Goal: Task Accomplishment & Management: Manage account settings

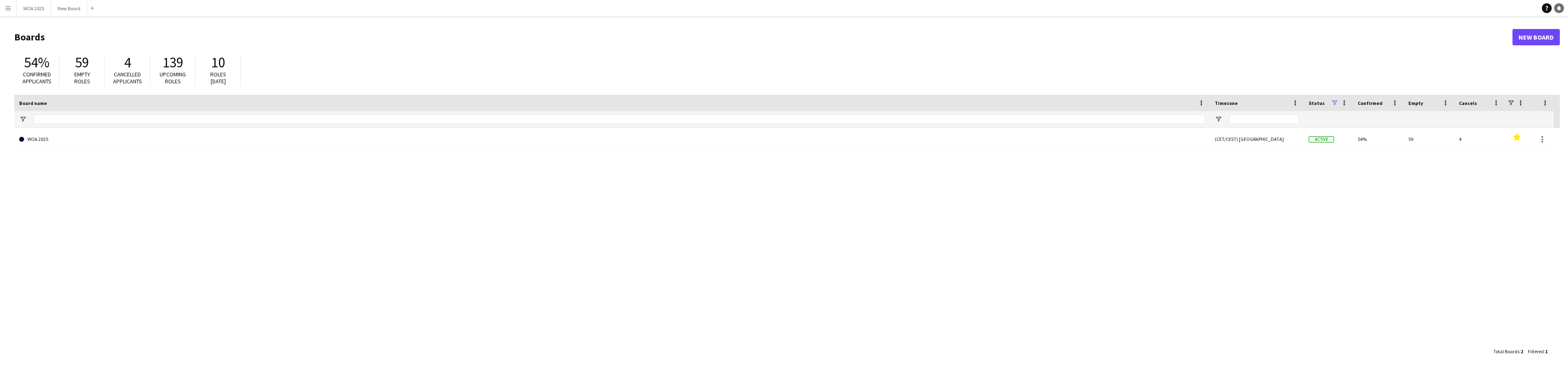
click at [1561, 8] on icon at bounding box center [1559, 7] width 4 height 4
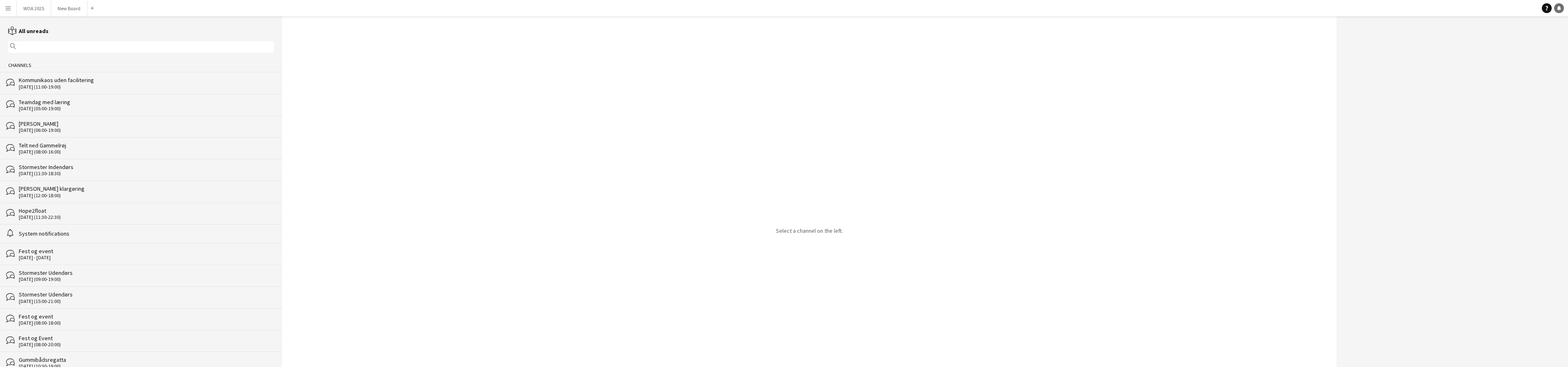
click at [1561, 8] on icon at bounding box center [1559, 7] width 4 height 4
click at [10, 10] on app-icon "Menu" at bounding box center [7, 7] width 6 height 6
click at [25, 174] on link "Log Out" at bounding box center [13, 175] width 26 height 6
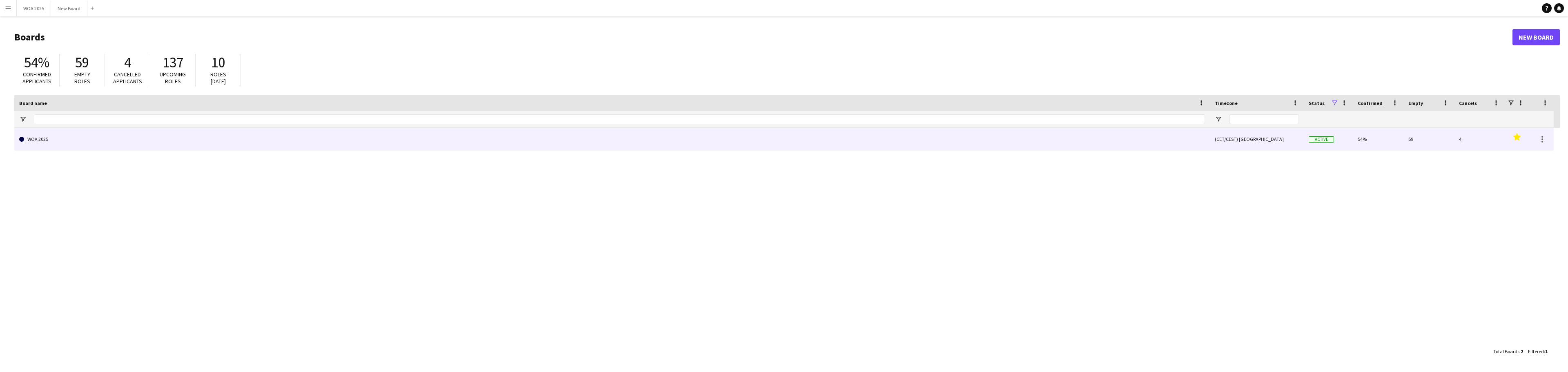
click at [127, 140] on link "WOA 2025" at bounding box center [613, 138] width 1186 height 23
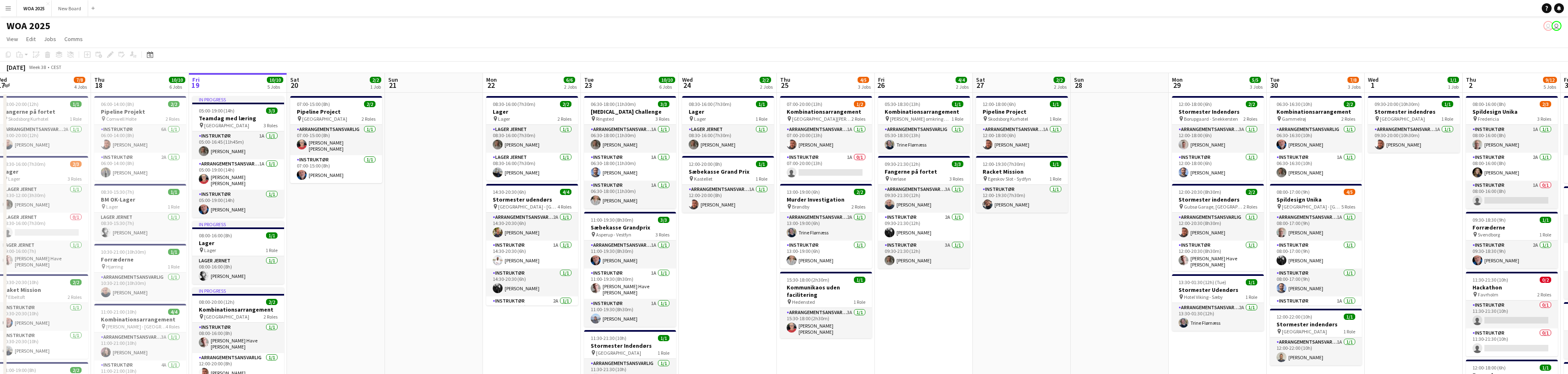
scroll to position [0, 198]
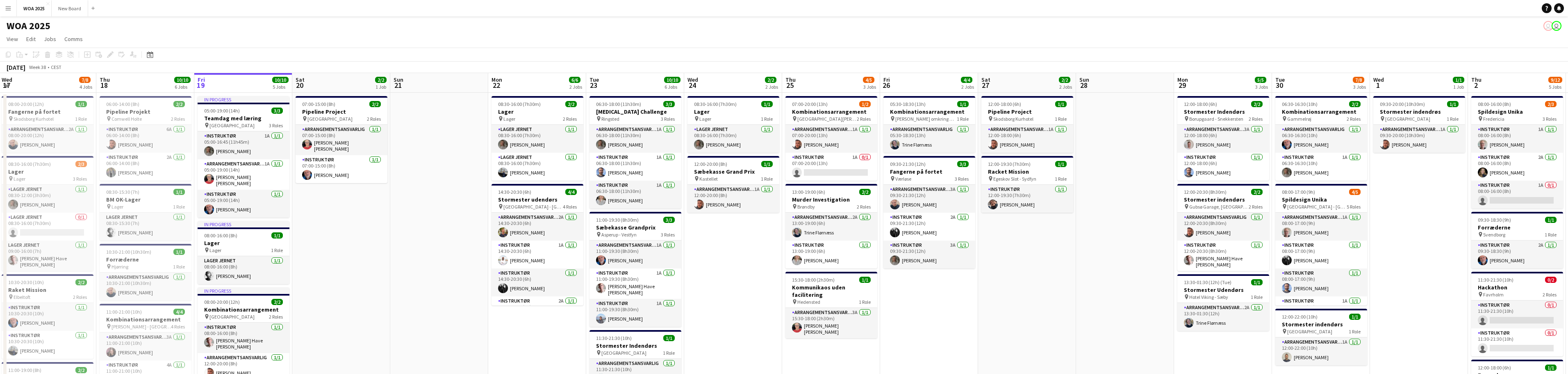
drag, startPoint x: 299, startPoint y: 243, endPoint x: 395, endPoint y: 236, distance: 96.3
click at [395, 236] on app-calendar-viewport "Mon 15 4/4 4 Jobs Tue 16 5/5 2 Jobs Wed 17 7/8 4 Jobs Thu 18 10/10 6 Jobs Fri 1…" at bounding box center [784, 332] width 1568 height 518
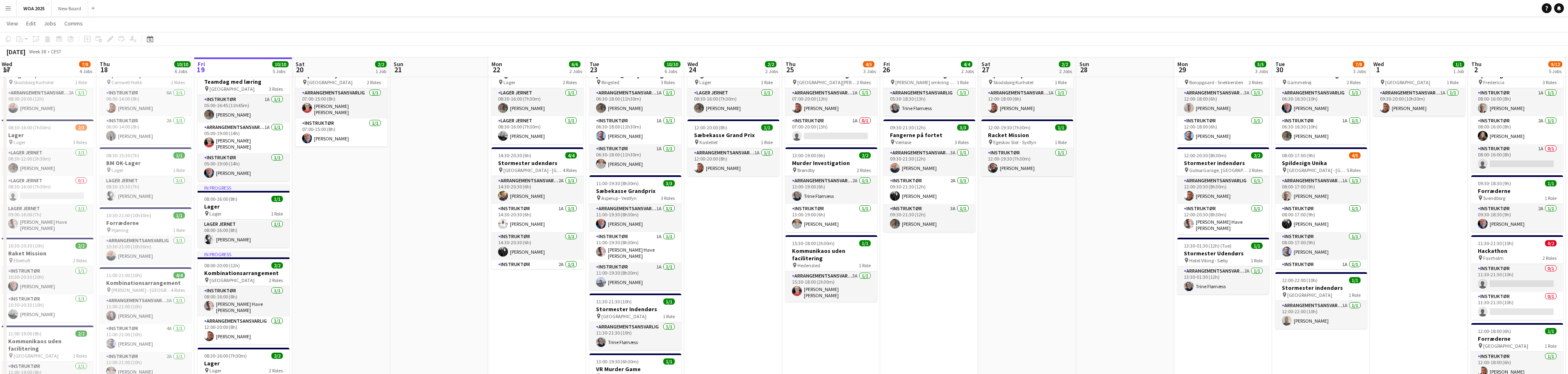
scroll to position [35, 0]
click at [1047, 166] on app-card-role "Instruktør 1/1 12:00-19:30 (7h30m) Kim Aagaard Holm" at bounding box center [1026, 162] width 92 height 28
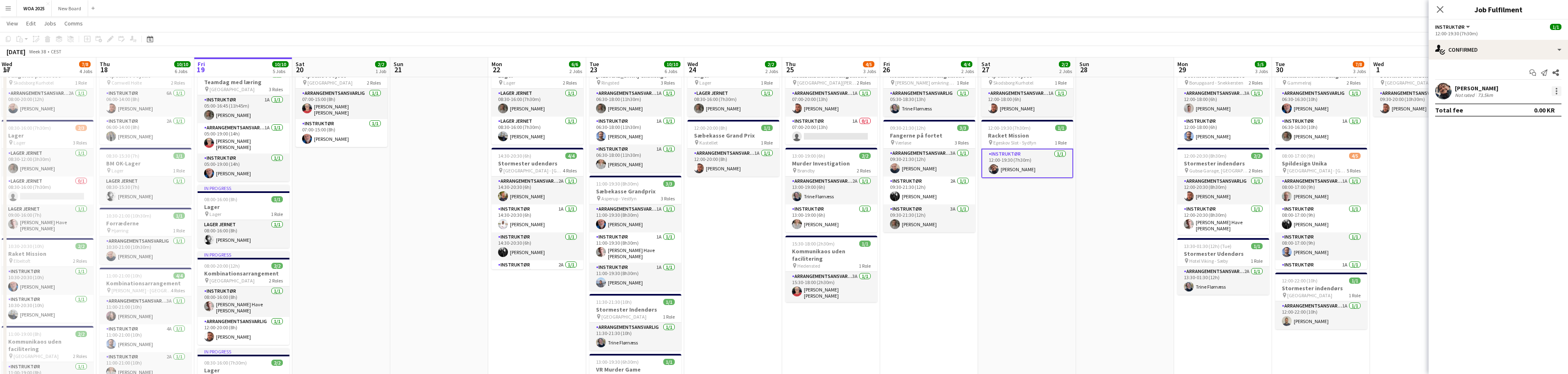
click at [1558, 92] on div at bounding box center [1556, 91] width 10 height 10
click at [1536, 191] on button "Remove" at bounding box center [1529, 185] width 64 height 19
click at [1440, 10] on icon "Close pop-in" at bounding box center [1439, 9] width 7 height 7
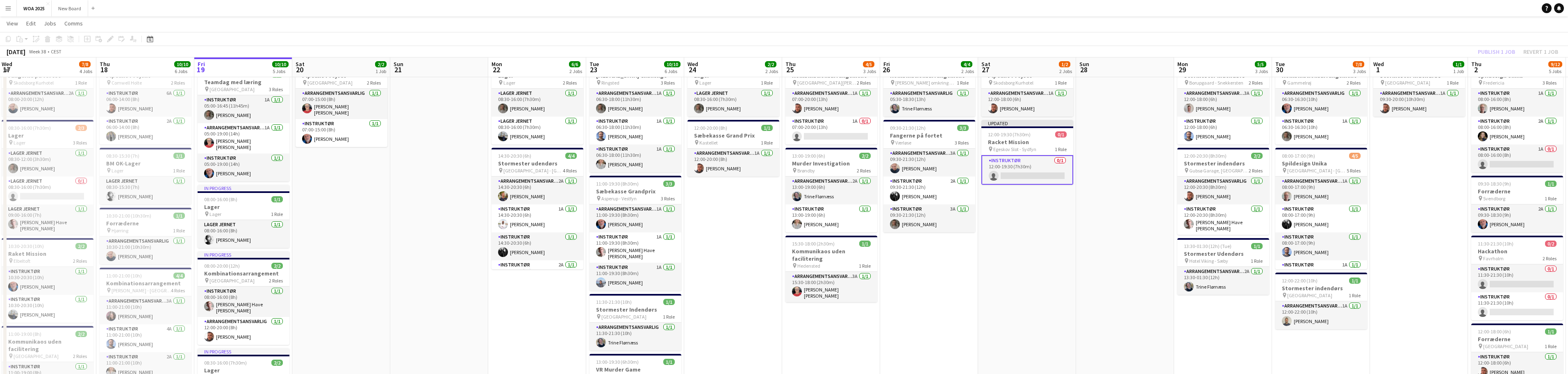
click at [1122, 171] on app-date-cell at bounding box center [1125, 305] width 98 height 498
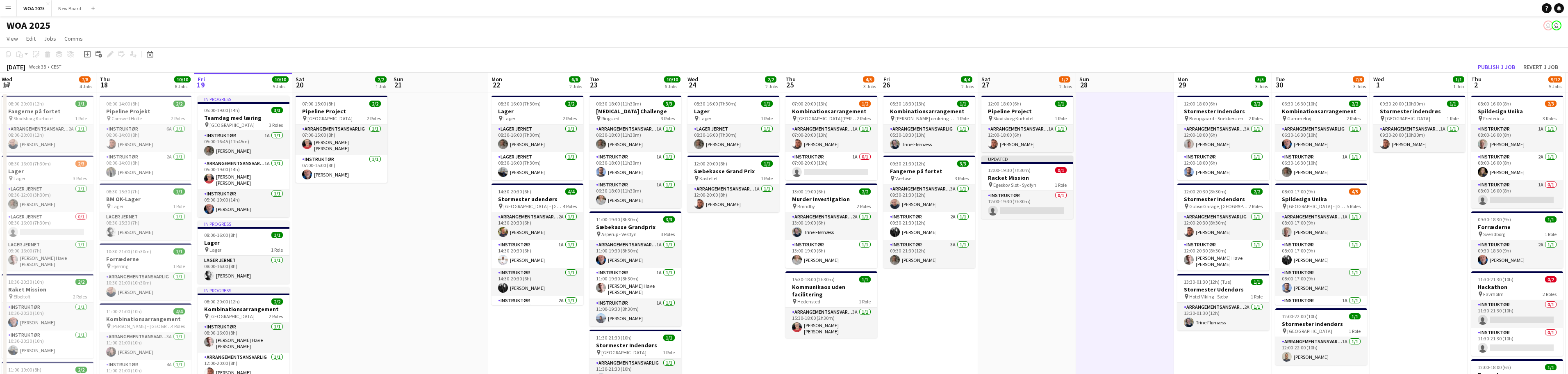
scroll to position [0, 0]
click at [841, 158] on app-card-role "Instruktør 1A 0/1 07:00-20:00 (13h) single-neutral-actions" at bounding box center [831, 166] width 92 height 28
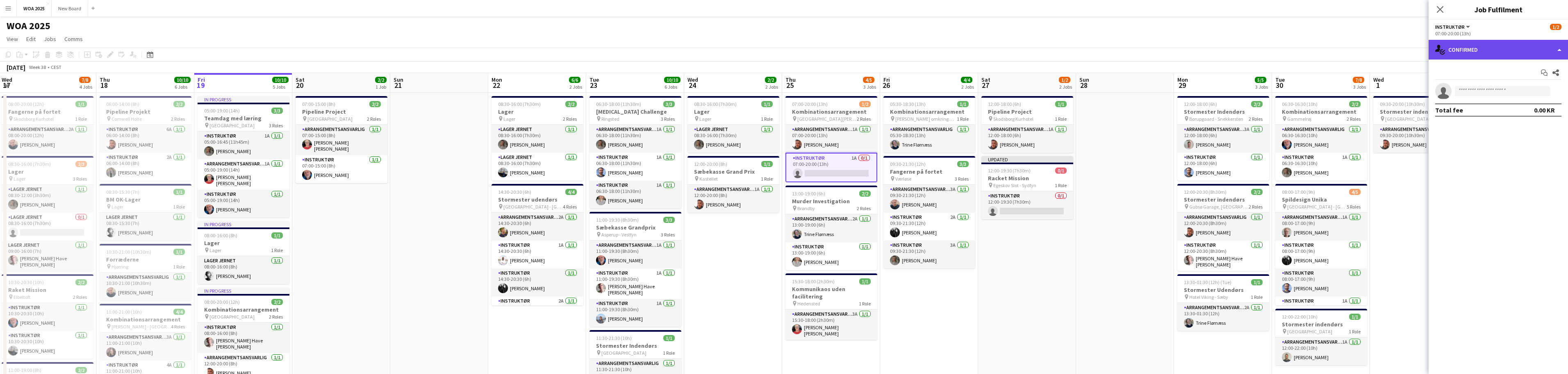
click at [1550, 49] on div "single-neutral-actions-check-2 Confirmed" at bounding box center [1498, 49] width 139 height 19
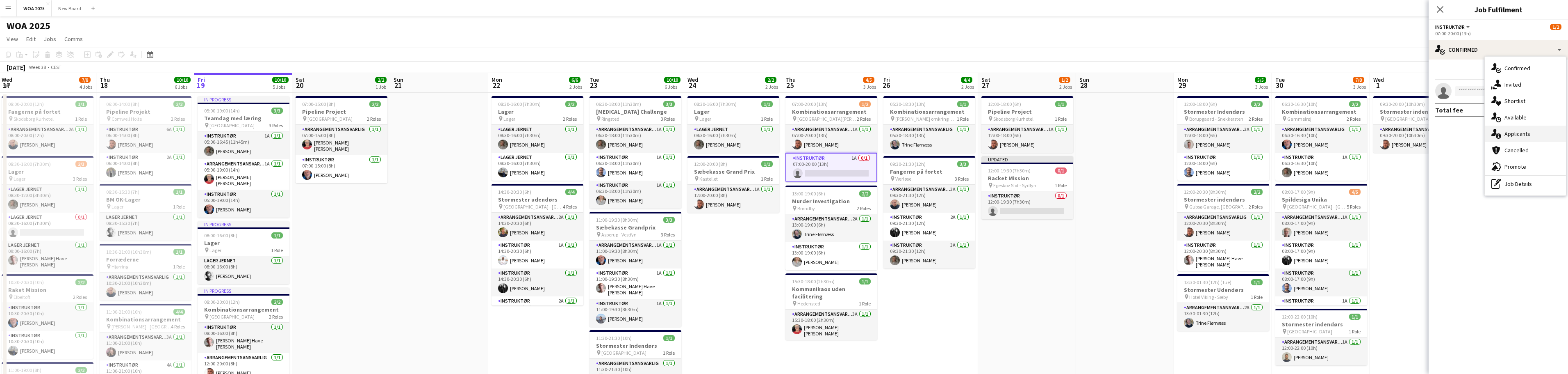
click at [1549, 131] on div "single-neutral-actions-information Applicants" at bounding box center [1525, 134] width 82 height 17
click at [1545, 110] on app-icon "Confirm" at bounding box center [1544, 108] width 6 height 6
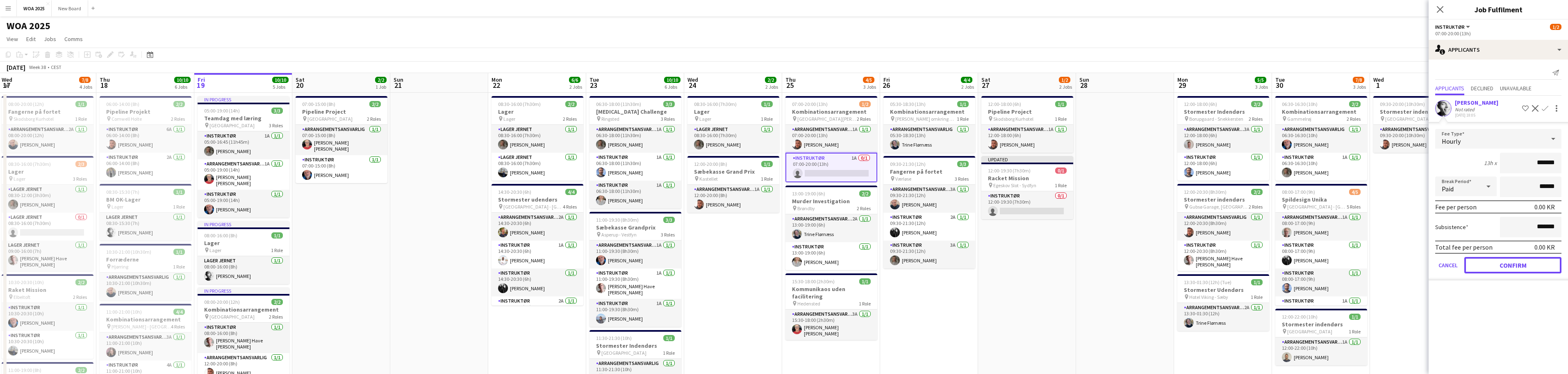
click at [1516, 264] on button "Confirm" at bounding box center [1512, 265] width 97 height 17
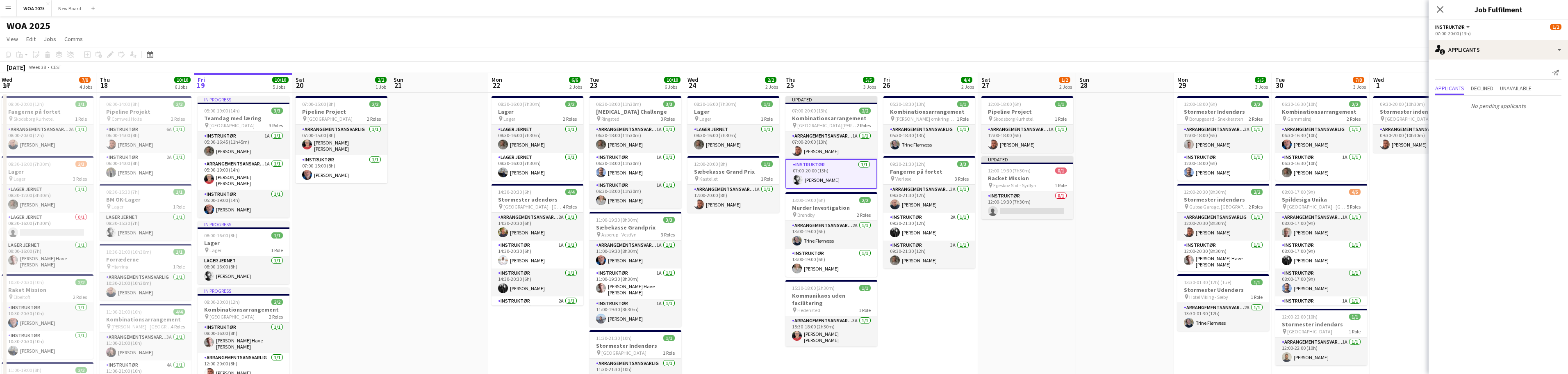
click at [1145, 56] on app-toolbar "Copy Paste Paste Ctrl+V Paste with crew Ctrl+Shift+V Paste linked Job Delete Gr…" at bounding box center [784, 54] width 1568 height 14
